Goal: Information Seeking & Learning: Learn about a topic

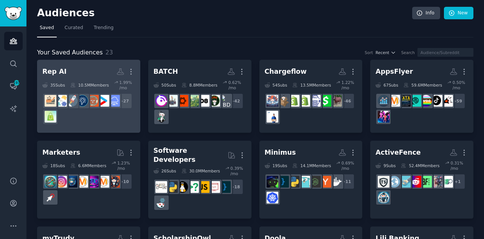
click at [111, 112] on div "+ 27" at bounding box center [88, 109] width 93 height 32
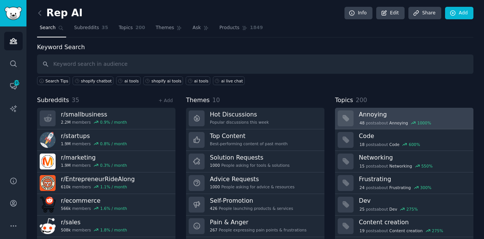
click at [387, 114] on h3 "Annoying" at bounding box center [413, 114] width 109 height 8
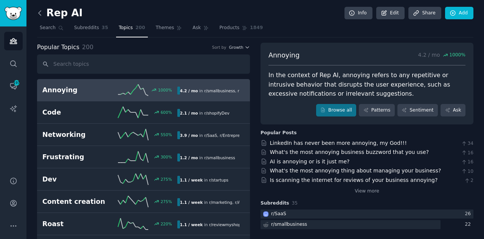
click at [40, 12] on icon at bounding box center [40, 13] width 8 height 8
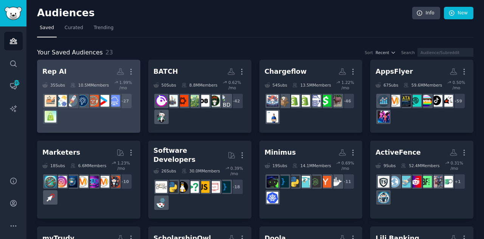
click at [98, 124] on dd "r/startup + 27" at bounding box center [88, 108] width 93 height 37
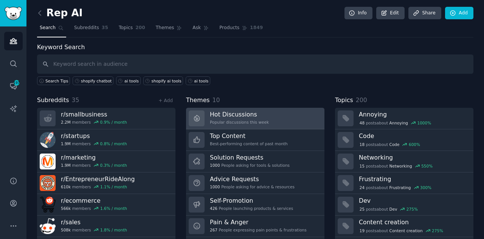
click at [244, 122] on div "Popular discussions this week" at bounding box center [239, 122] width 59 height 5
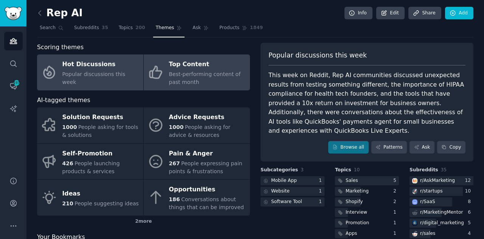
click at [188, 71] on span "Best-performing content of past month" at bounding box center [205, 78] width 72 height 14
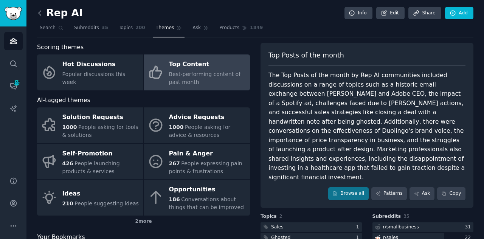
click at [40, 13] on icon at bounding box center [40, 13] width 8 height 8
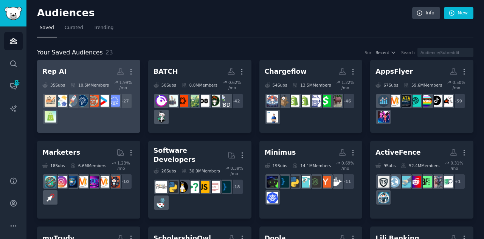
click at [79, 116] on div "+ 27" at bounding box center [88, 109] width 93 height 32
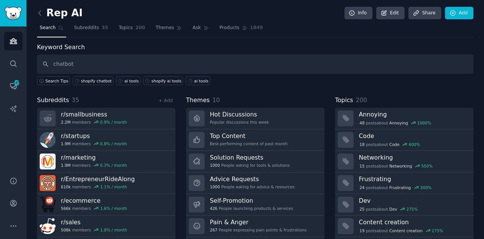
type input "chatbot"
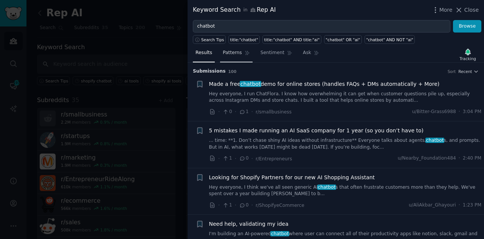
click at [223, 54] on span "Patterns" at bounding box center [232, 53] width 19 height 7
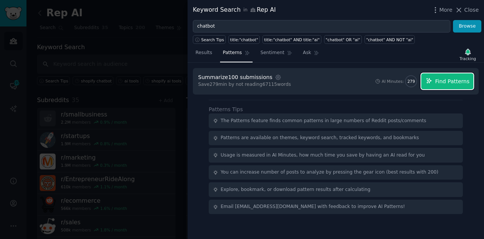
click at [440, 84] on span "Find Patterns" at bounding box center [452, 82] width 34 height 8
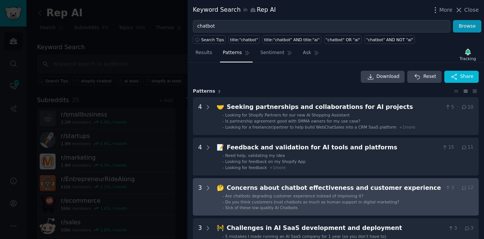
click at [401, 193] on li "- Are chatbots degrading customer experience instead of improving it?" at bounding box center [347, 195] width 251 height 5
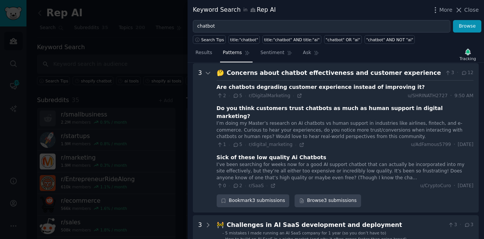
scroll to position [115, 0]
click at [354, 123] on div "I’m doing my Master’s research on AI chatbots vs human support in industries li…" at bounding box center [345, 130] width 257 height 20
click at [209, 126] on div at bounding box center [208, 137] width 7 height 139
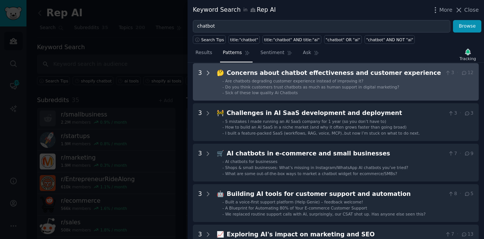
click at [209, 126] on div at bounding box center [208, 122] width 7 height 27
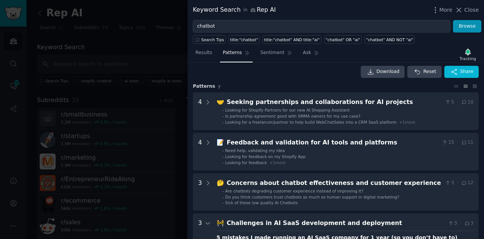
scroll to position [0, 0]
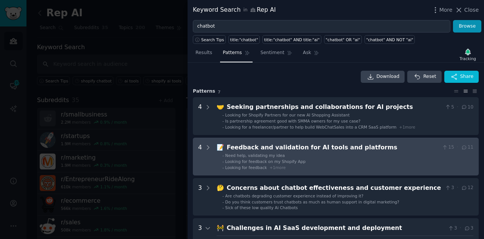
click at [252, 170] on platforms "4 📝 Feedback and validation for AI tools and platforms 15 · 11 - Need help, val…" at bounding box center [336, 157] width 286 height 38
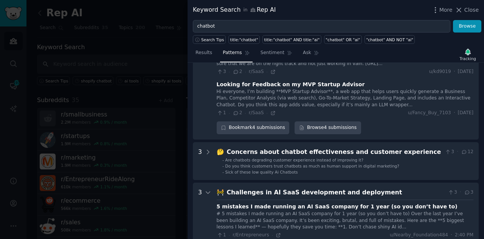
scroll to position [211, 0]
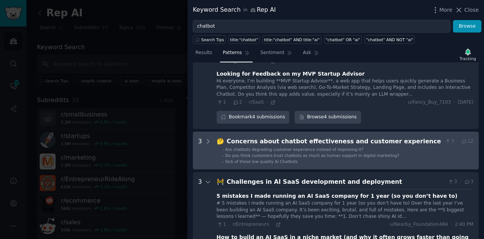
click at [250, 156] on span "Do you think customers trust chatbots as much as human support in digital marke…" at bounding box center [313, 155] width 174 height 5
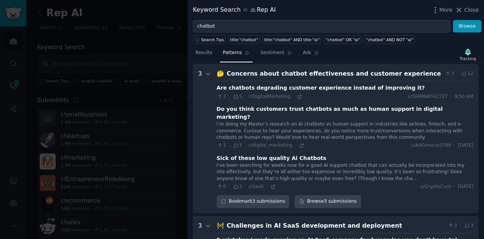
scroll to position [279, 0]
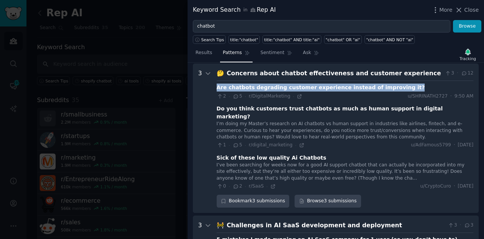
drag, startPoint x: 217, startPoint y: 87, endPoint x: 388, endPoint y: 83, distance: 171.4
click at [388, 84] on div "Are chatbots degrading customer experience instead of improving it?" at bounding box center [345, 88] width 257 height 8
copy div "Are chatbots degrading customer experience instead of improving it?"
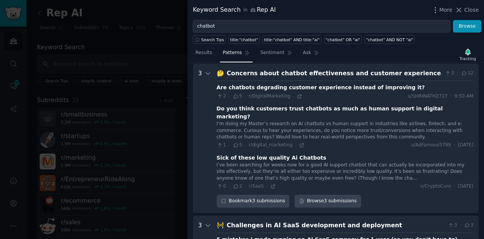
click at [217, 154] on div "Sick of these low quality Ai Chatbots" at bounding box center [272, 158] width 110 height 8
drag, startPoint x: 216, startPoint y: 148, endPoint x: 303, endPoint y: 142, distance: 87.2
click at [303, 142] on div "Are chatbots degrading customer experience instead of improving it? 2 · 5 · r/D…" at bounding box center [345, 135] width 257 height 109
copy div "Sick of these low quality Ai Chatbots"
click at [459, 14] on div "More Close" at bounding box center [455, 9] width 47 height 9
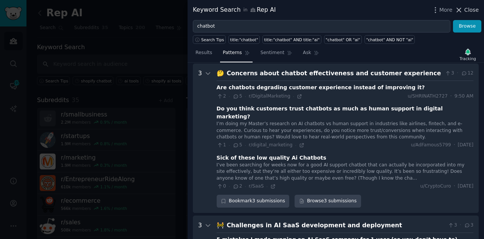
click at [459, 11] on icon at bounding box center [459, 10] width 4 height 4
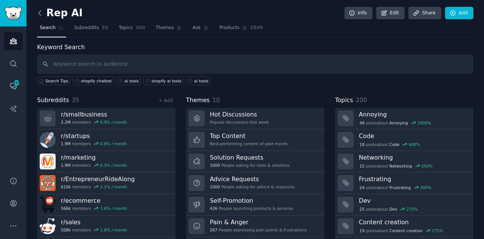
click at [43, 14] on icon at bounding box center [40, 13] width 8 height 8
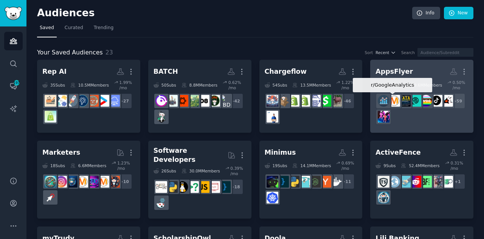
click at [400, 99] on div at bounding box center [394, 101] width 16 height 16
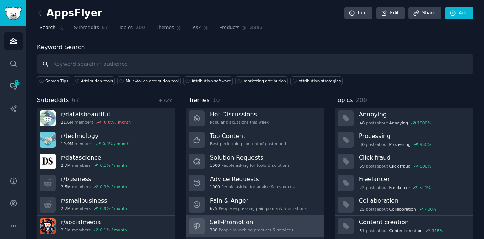
scroll to position [20, 0]
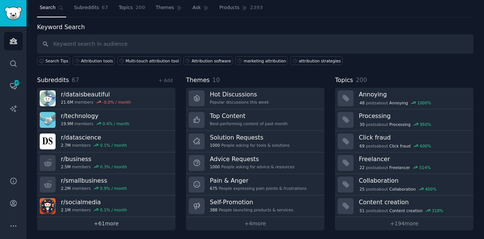
click at [105, 224] on link "+ 61 more" at bounding box center [106, 223] width 138 height 13
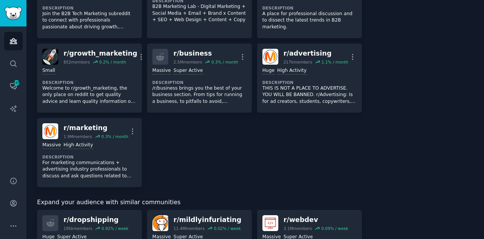
scroll to position [1588, 0]
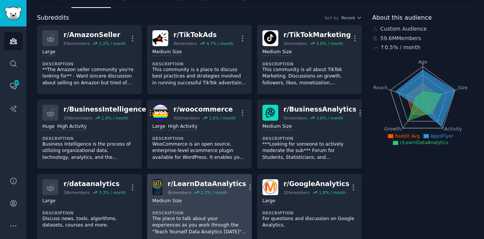
scroll to position [29, 0]
